Goal: Information Seeking & Learning: Understand process/instructions

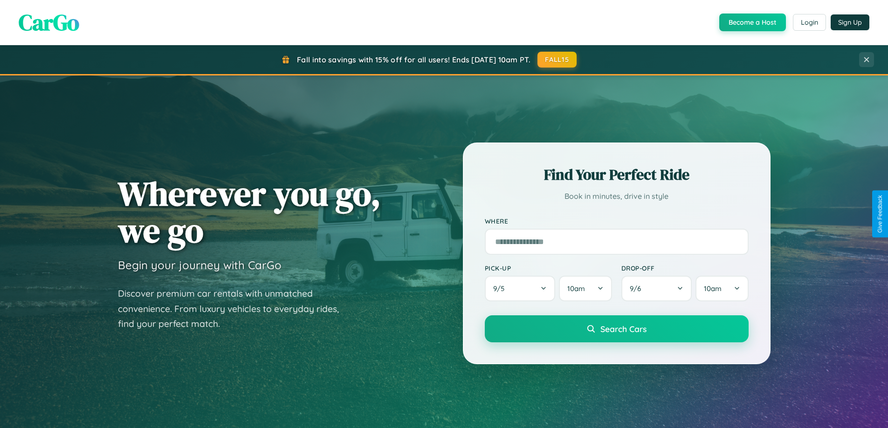
scroll to position [1793, 0]
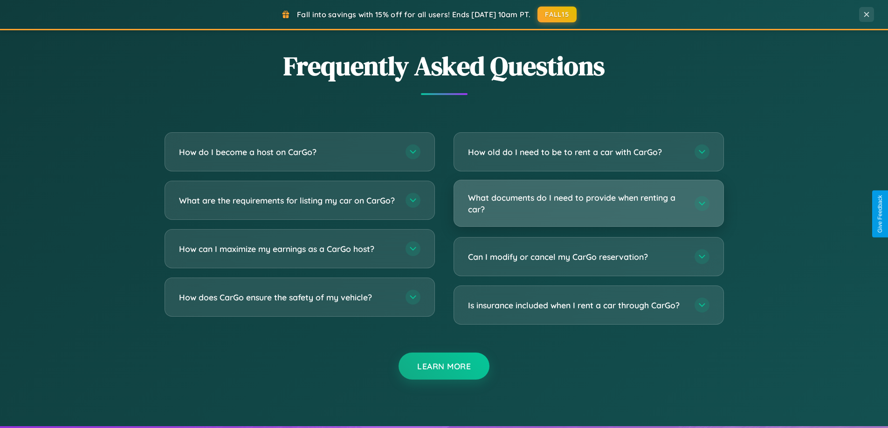
click at [588, 204] on h3 "What documents do I need to provide when renting a car?" at bounding box center [576, 203] width 217 height 23
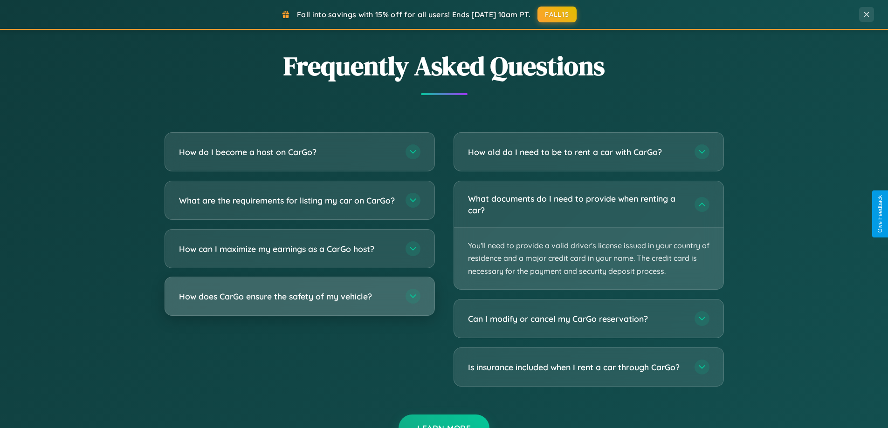
click at [299, 302] on h3 "How does CarGo ensure the safety of my vehicle?" at bounding box center [287, 297] width 217 height 12
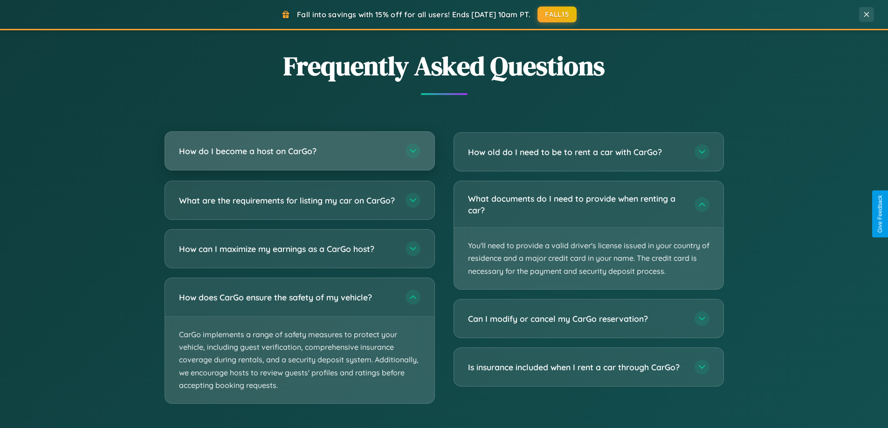
click at [299, 151] on h3 "How do I become a host on CarGo?" at bounding box center [287, 151] width 217 height 12
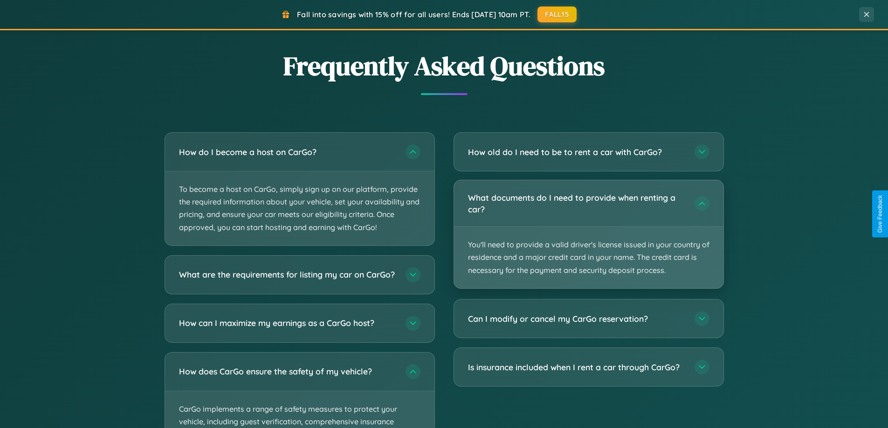
click at [588, 235] on p "You'll need to provide a valid driver's license issued in your country of resid…" at bounding box center [588, 258] width 269 height 62
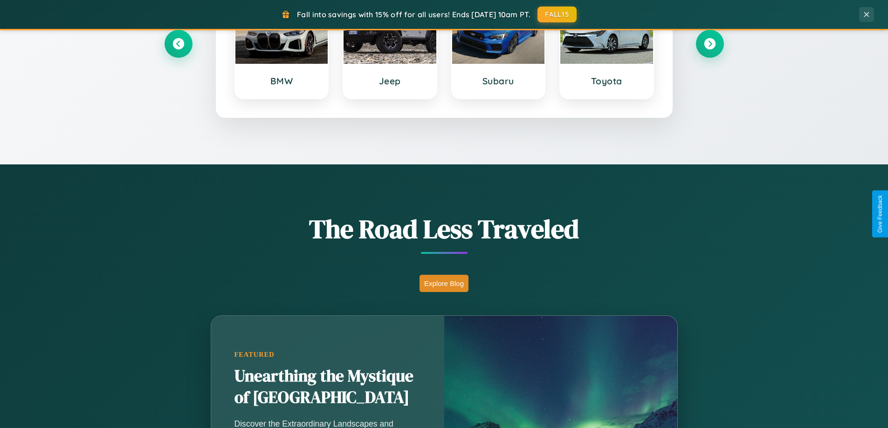
scroll to position [0, 0]
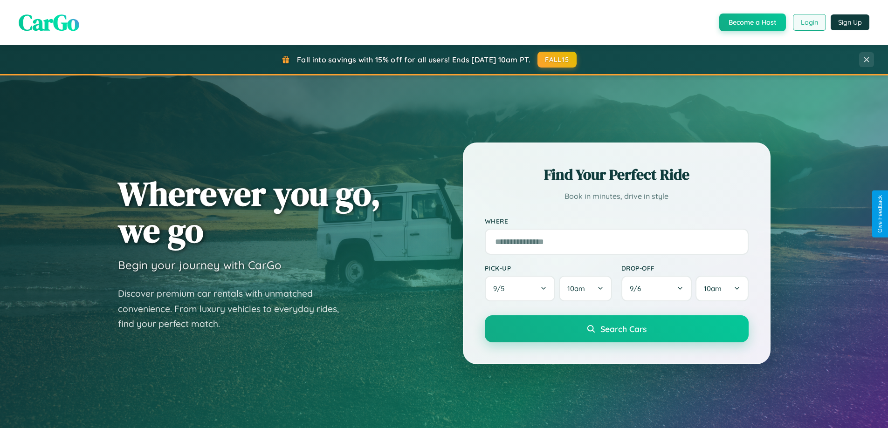
click at [809, 22] on button "Login" at bounding box center [809, 22] width 33 height 17
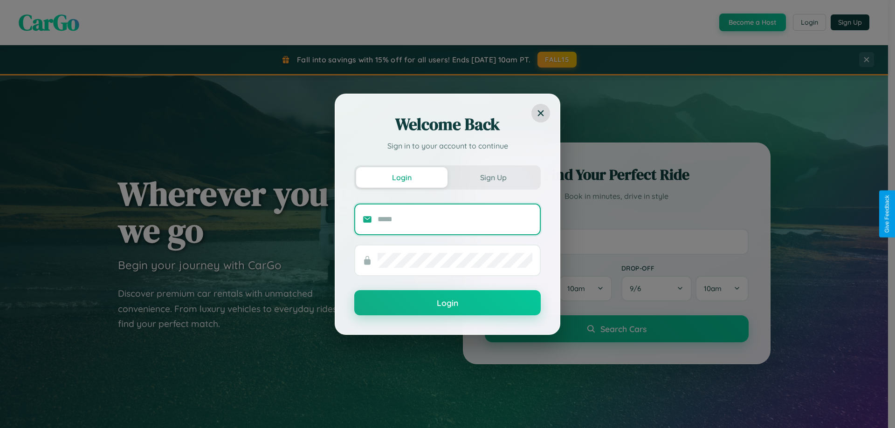
click at [455, 219] on input "text" at bounding box center [455, 219] width 155 height 15
type input "**********"
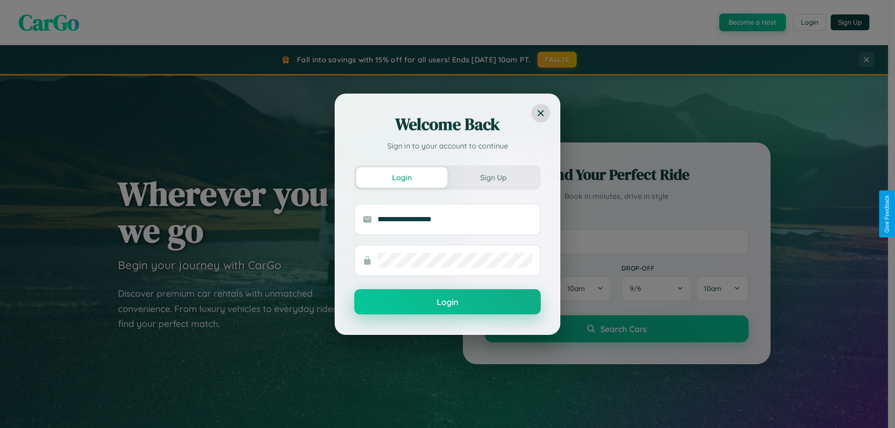
click at [447, 302] on button "Login" at bounding box center [447, 301] width 186 height 25
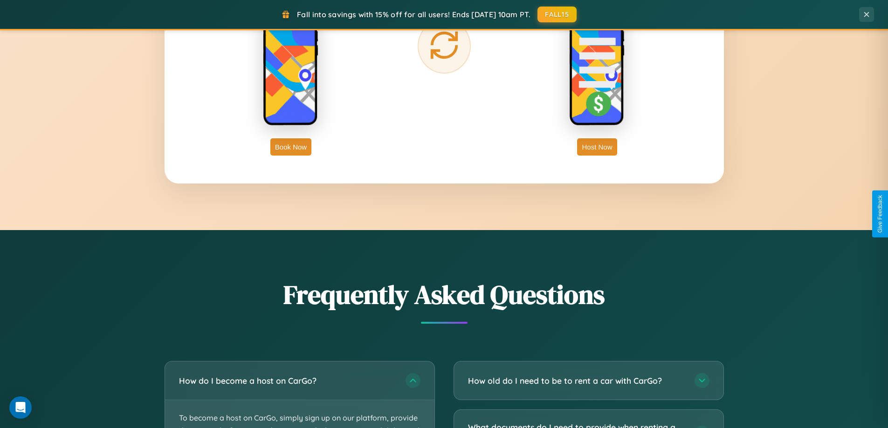
scroll to position [1498, 0]
